Goal: Find specific page/section: Find specific page/section

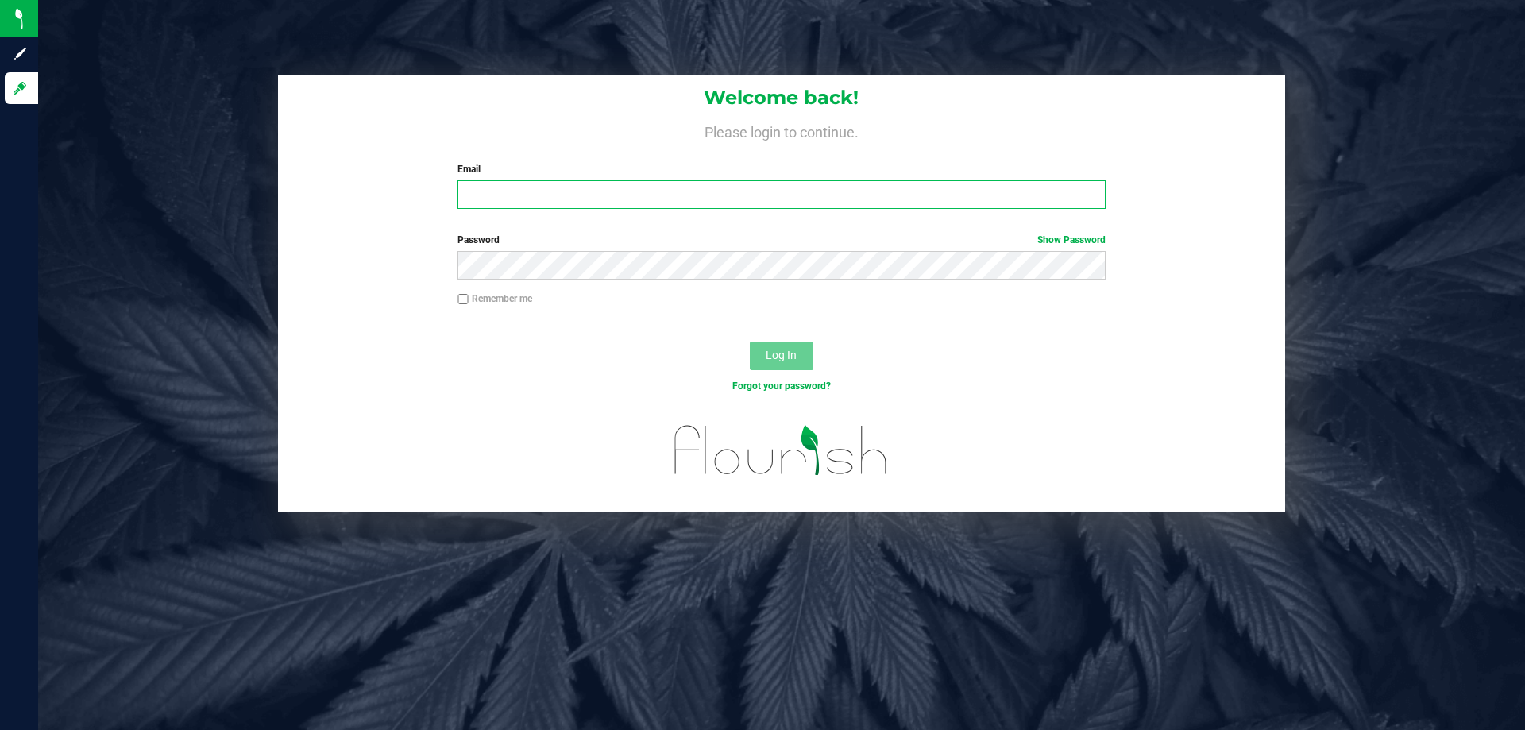
click at [644, 186] on input "Email" at bounding box center [780, 194] width 647 height 29
type input "[EMAIL_ADDRESS][DOMAIN_NAME]"
click at [750, 341] on button "Log In" at bounding box center [782, 355] width 64 height 29
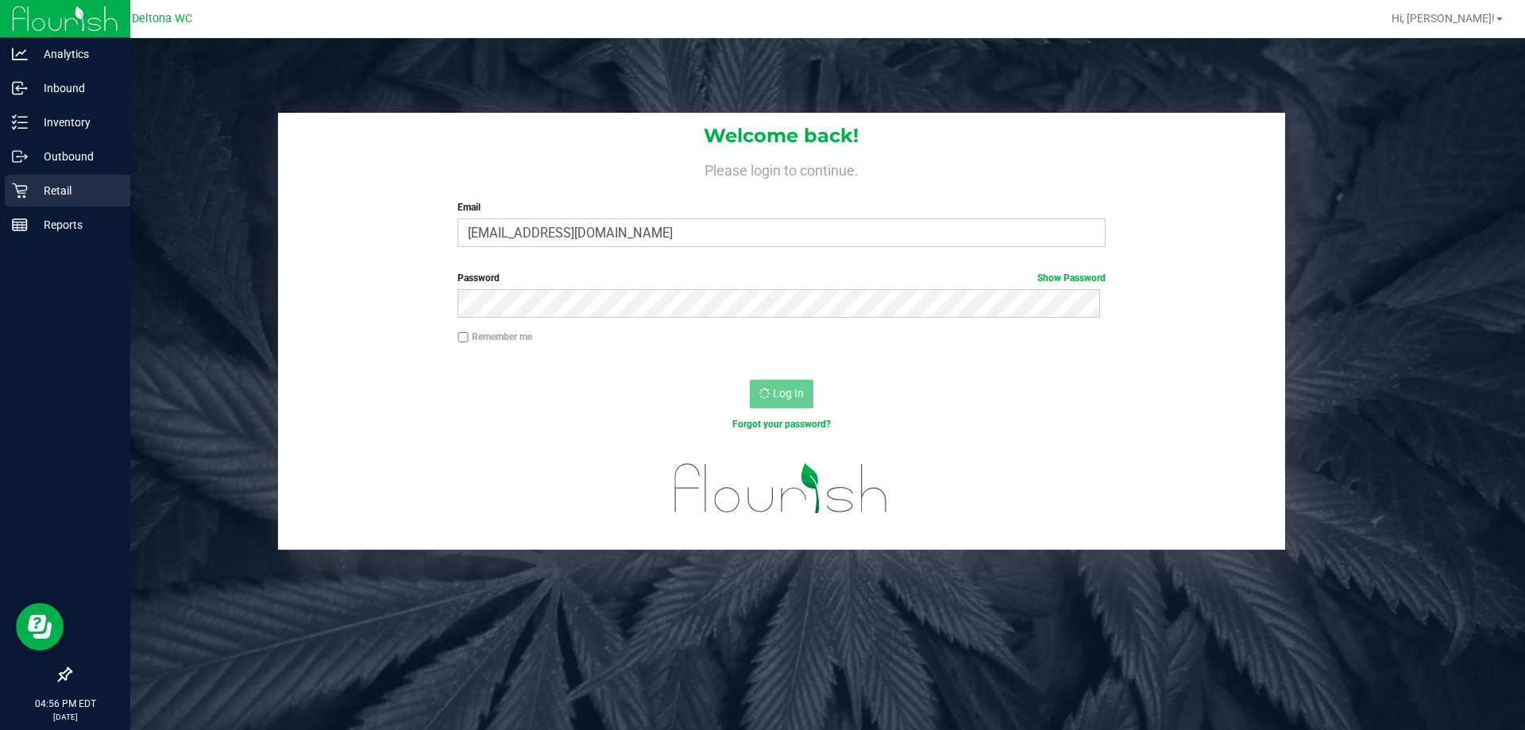
click at [99, 187] on p "Retail" at bounding box center [75, 190] width 95 height 19
